Goal: Find specific page/section: Find specific page/section

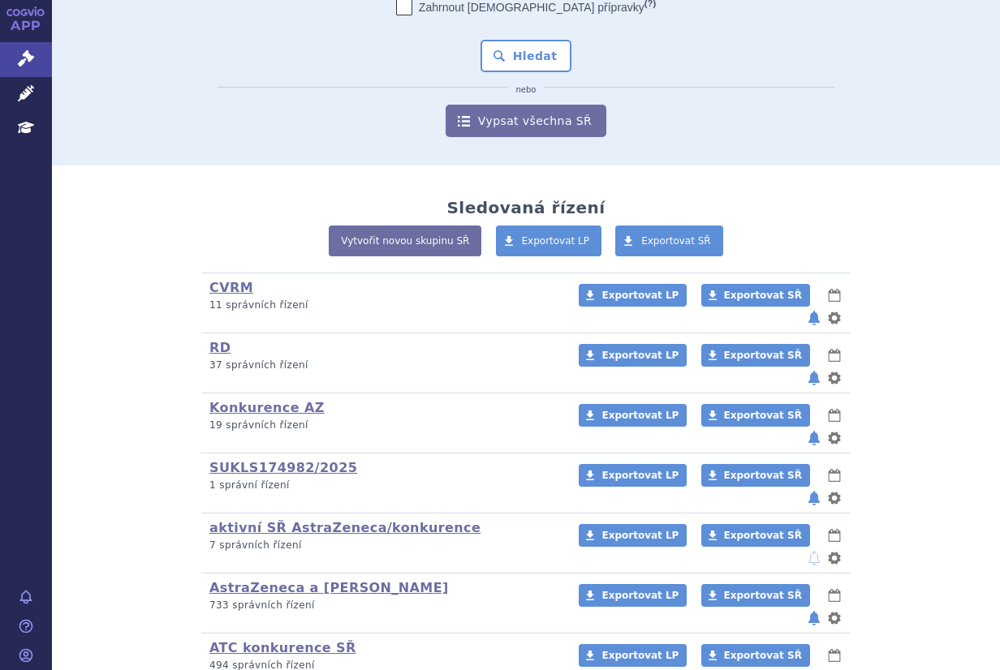
scroll to position [162, 0]
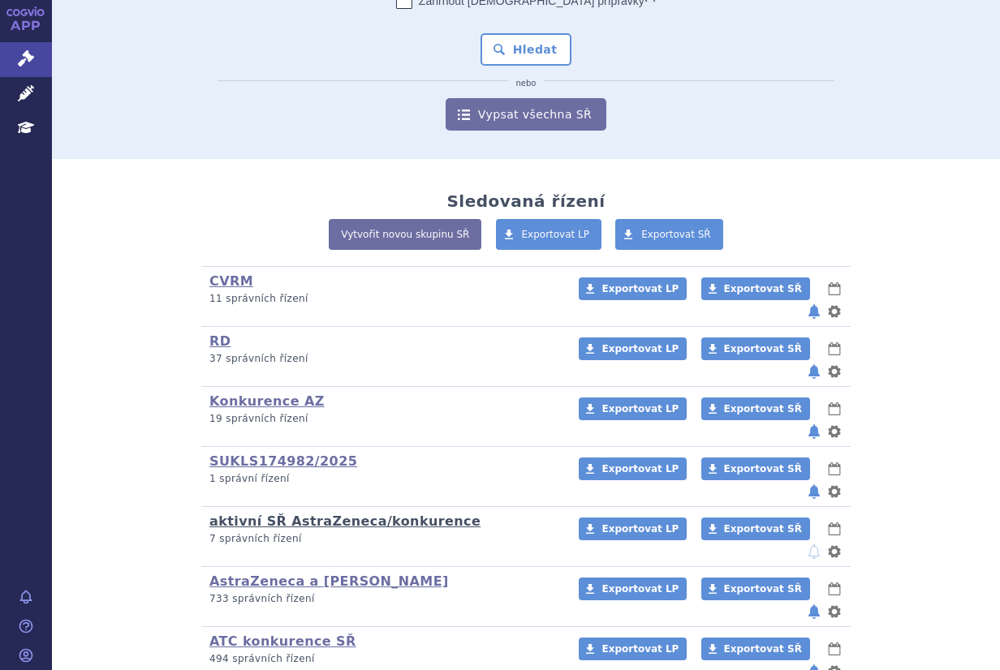
click at [333, 514] on link "aktivní SŘ AstraZeneca/konkurence" at bounding box center [344, 521] width 271 height 15
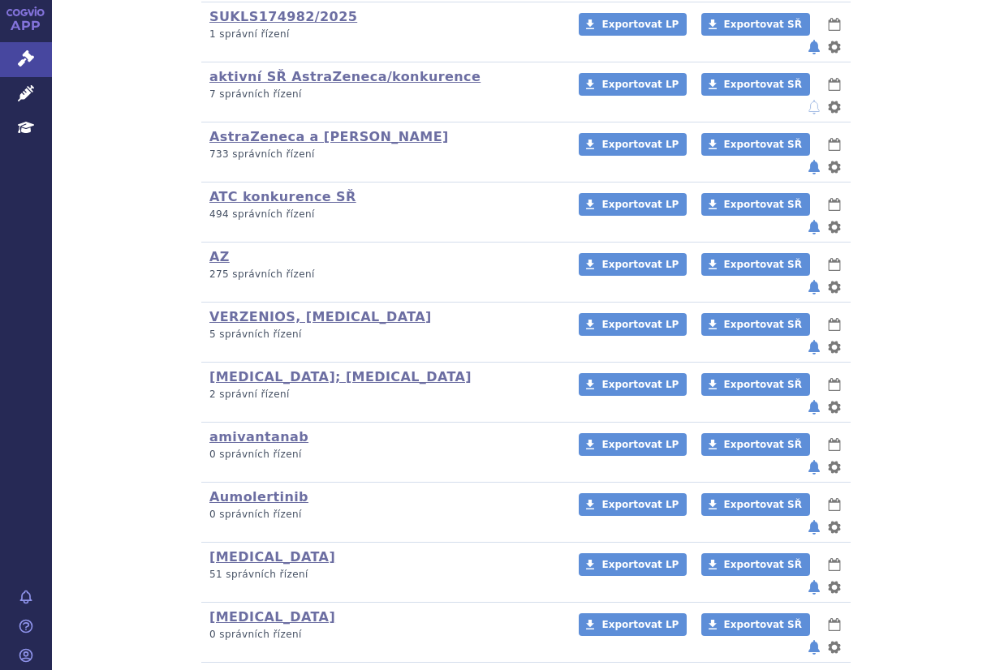
scroll to position [649, 0]
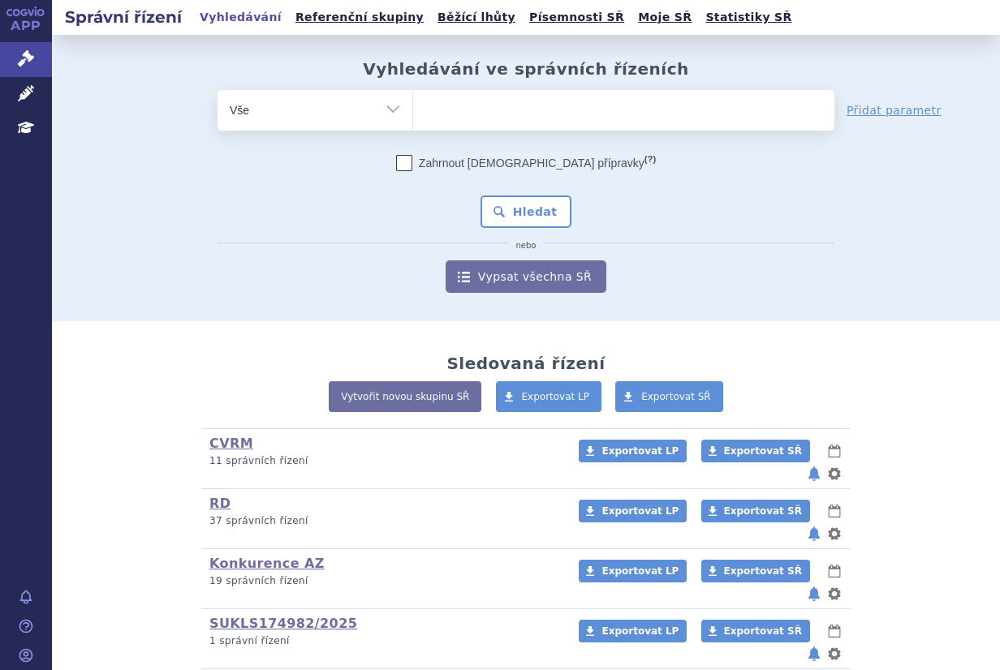
click at [450, 127] on span at bounding box center [623, 110] width 421 height 41
click at [413, 127] on select at bounding box center [412, 109] width 1 height 41
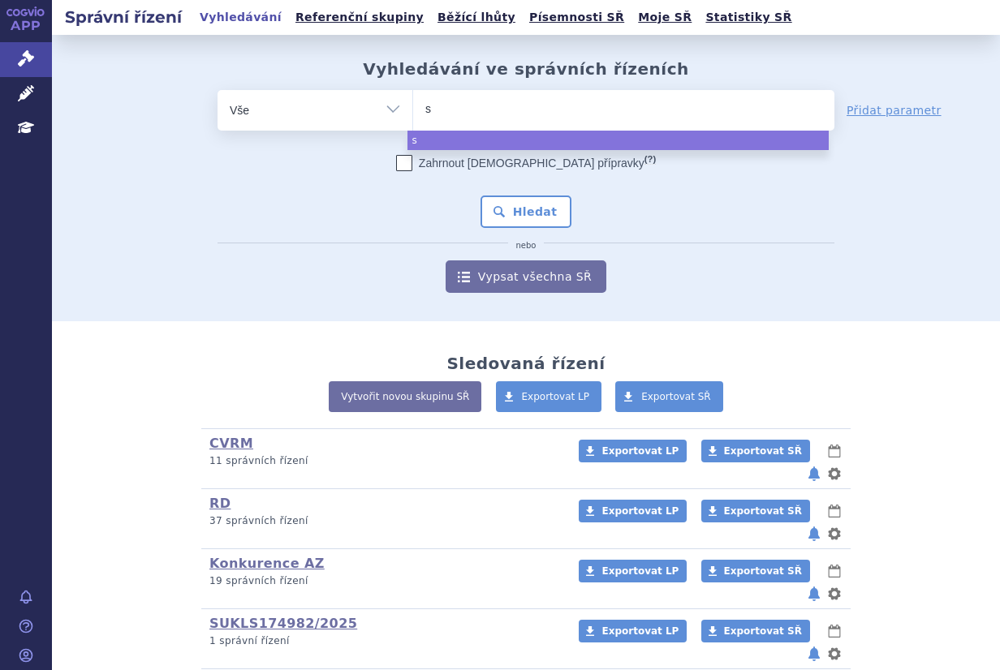
type input "sr"
type input "s"
type input "sl"
type input "s"
